Goal: Find specific page/section: Find specific page/section

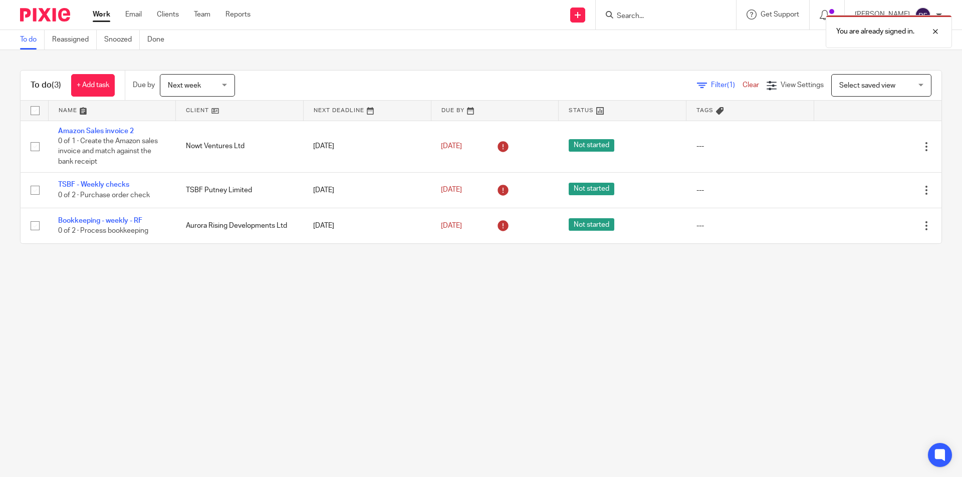
click at [643, 16] on div "You are already signed in." at bounding box center [716, 29] width 471 height 38
click at [645, 17] on div "You are already signed in." at bounding box center [716, 29] width 471 height 38
click at [675, 23] on div "You are already signed in." at bounding box center [716, 29] width 471 height 38
click at [664, 19] on div "You are already signed in." at bounding box center [716, 29] width 471 height 38
click at [644, 12] on div "You are already signed in." at bounding box center [716, 29] width 471 height 38
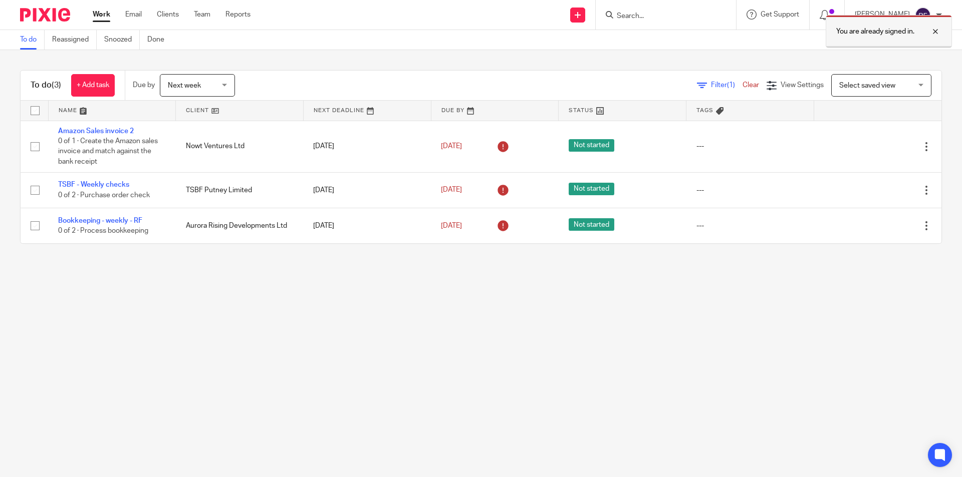
click at [945, 29] on div "You are already signed in." at bounding box center [889, 31] width 126 height 33
click at [673, 16] on input "Search" at bounding box center [661, 16] width 90 height 9
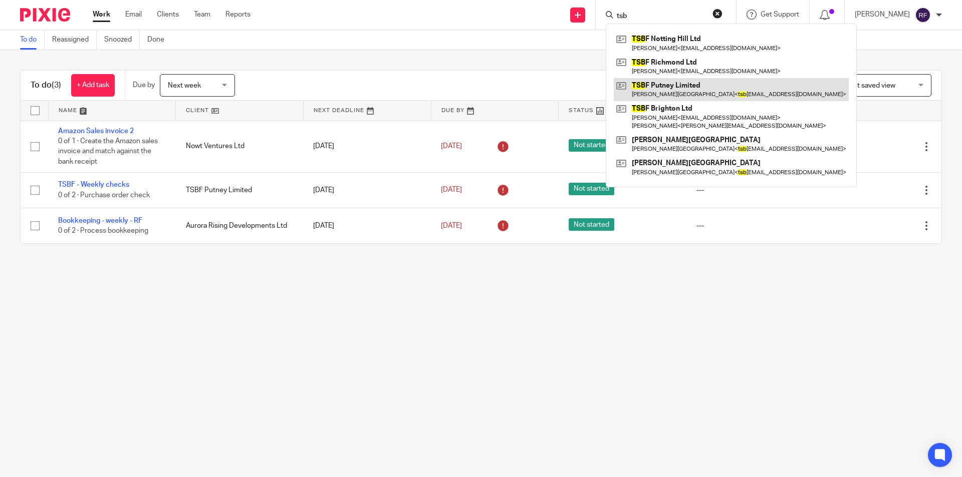
type input "tsb"
click at [715, 82] on link at bounding box center [731, 89] width 235 height 23
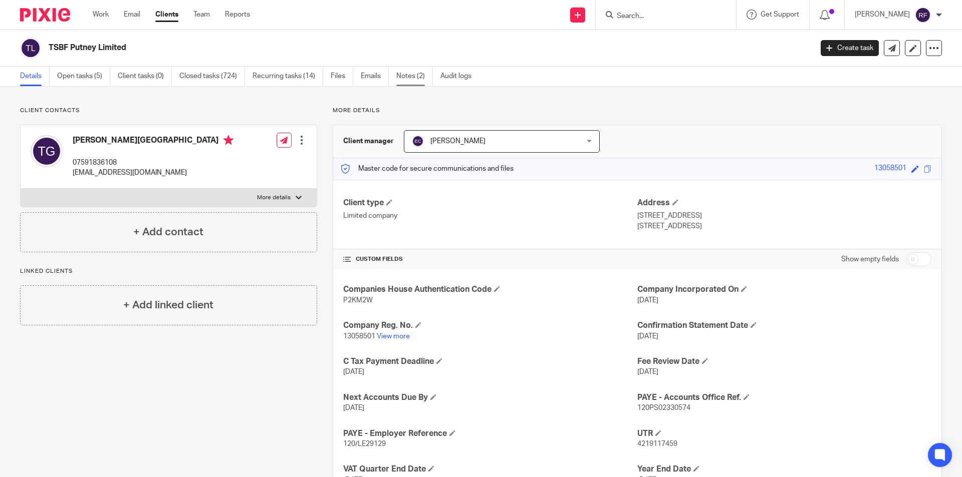
click at [406, 70] on link "Notes (2)" at bounding box center [414, 77] width 37 height 20
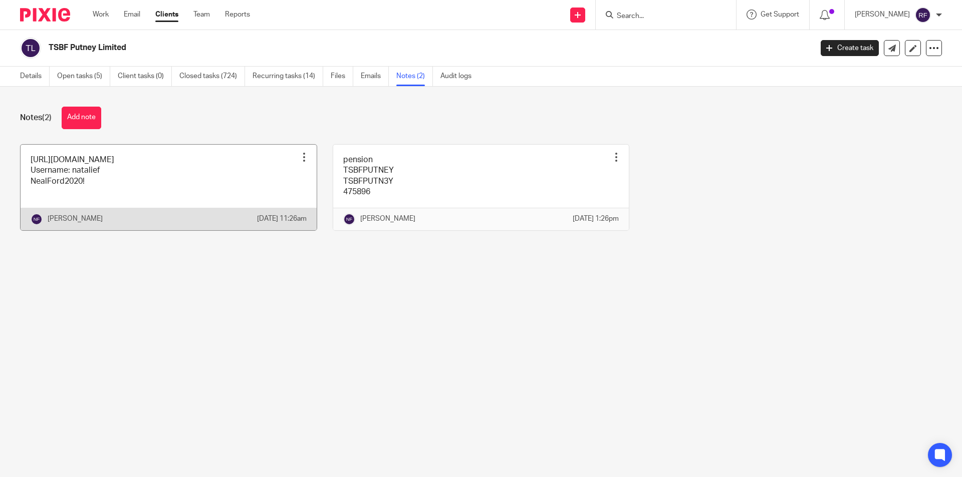
click at [224, 185] on link at bounding box center [169, 188] width 296 height 86
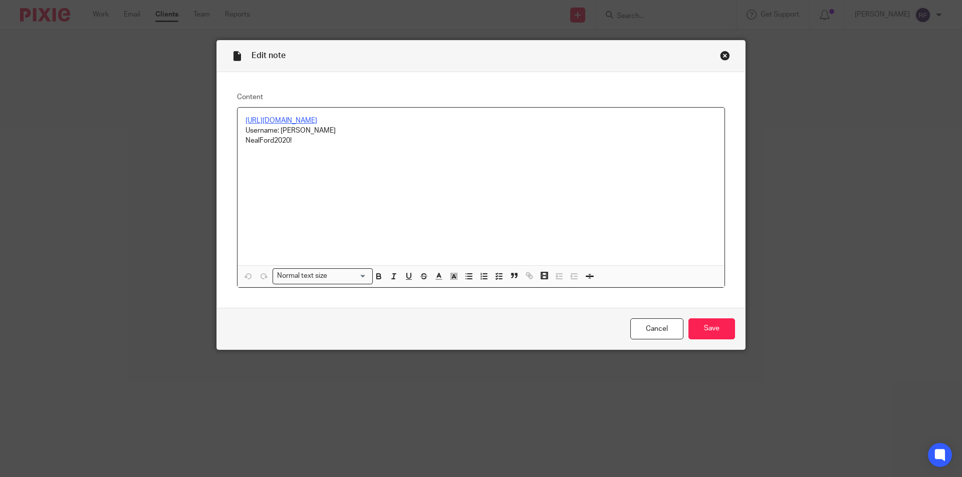
click at [311, 122] on link "https://tsbfuk.revelup.com/" at bounding box center [281, 120] width 72 height 7
click at [323, 137] on link "https://tsbfuk.revelup.com/" at bounding box center [322, 140] width 72 height 10
